Goal: Navigation & Orientation: Find specific page/section

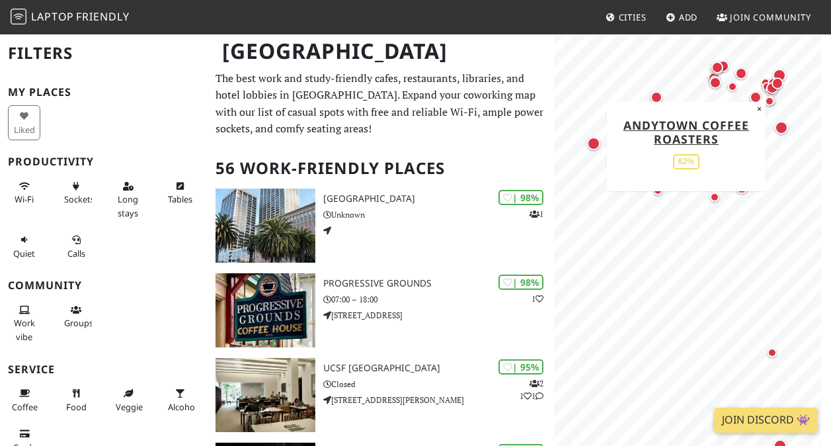
click at [780, 71] on div "Map marker" at bounding box center [777, 83] width 26 height 26
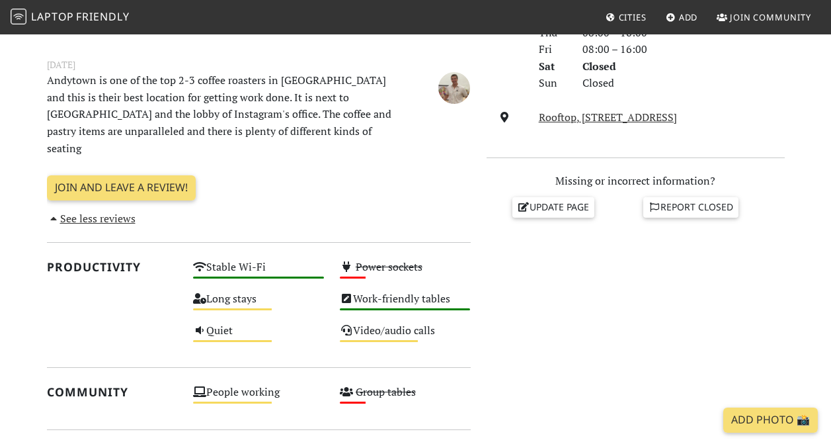
scroll to position [441, 0]
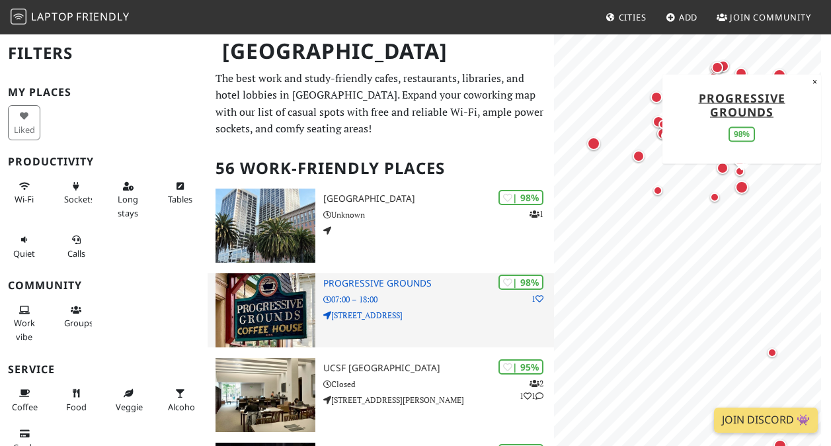
click at [389, 321] on div "| 98% 1 Progressive Grounds 07:00 – 18:00 400 Cortland Ave" at bounding box center [438, 310] width 231 height 74
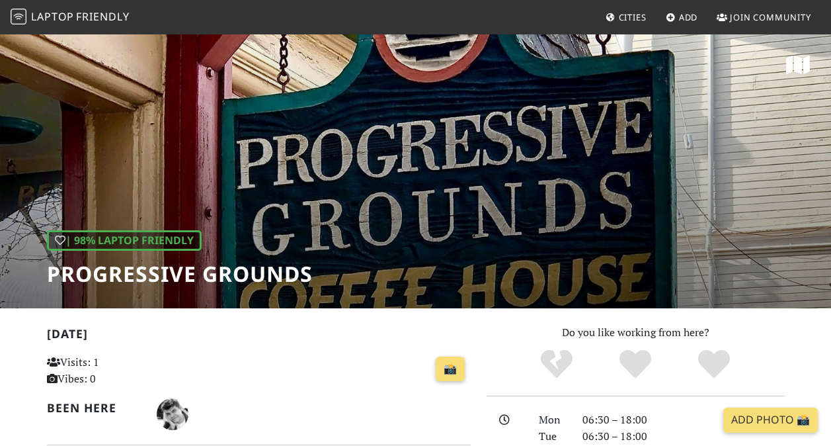
scroll to position [108, 0]
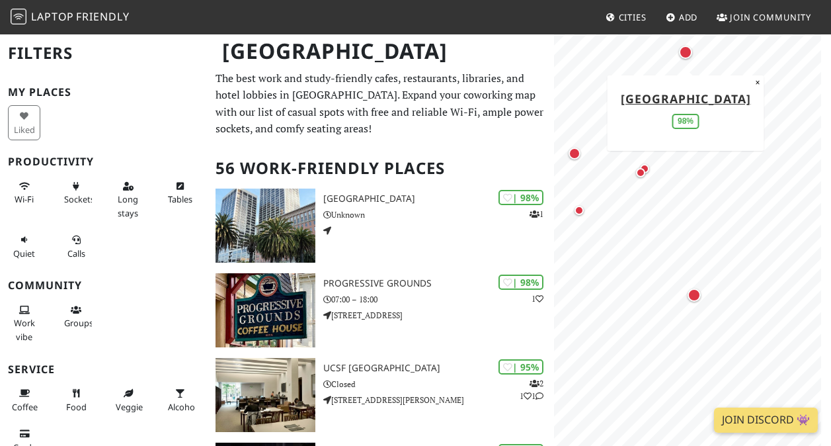
click at [686, 48] on div "Map marker" at bounding box center [685, 52] width 13 height 13
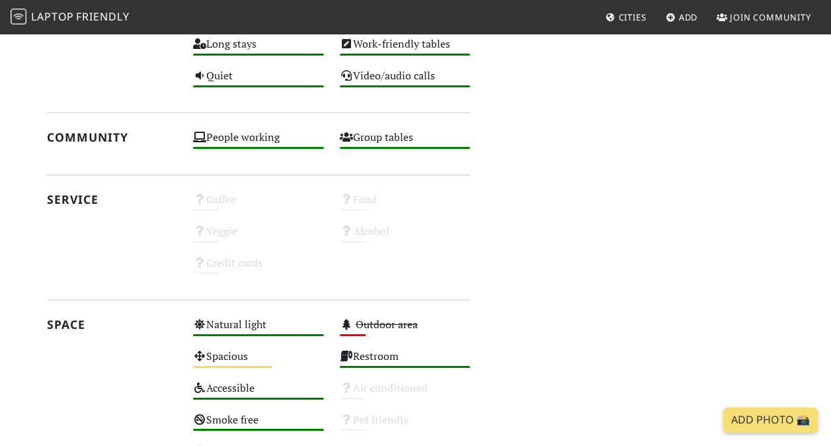
scroll to position [520, 0]
